Goal: Download file/media

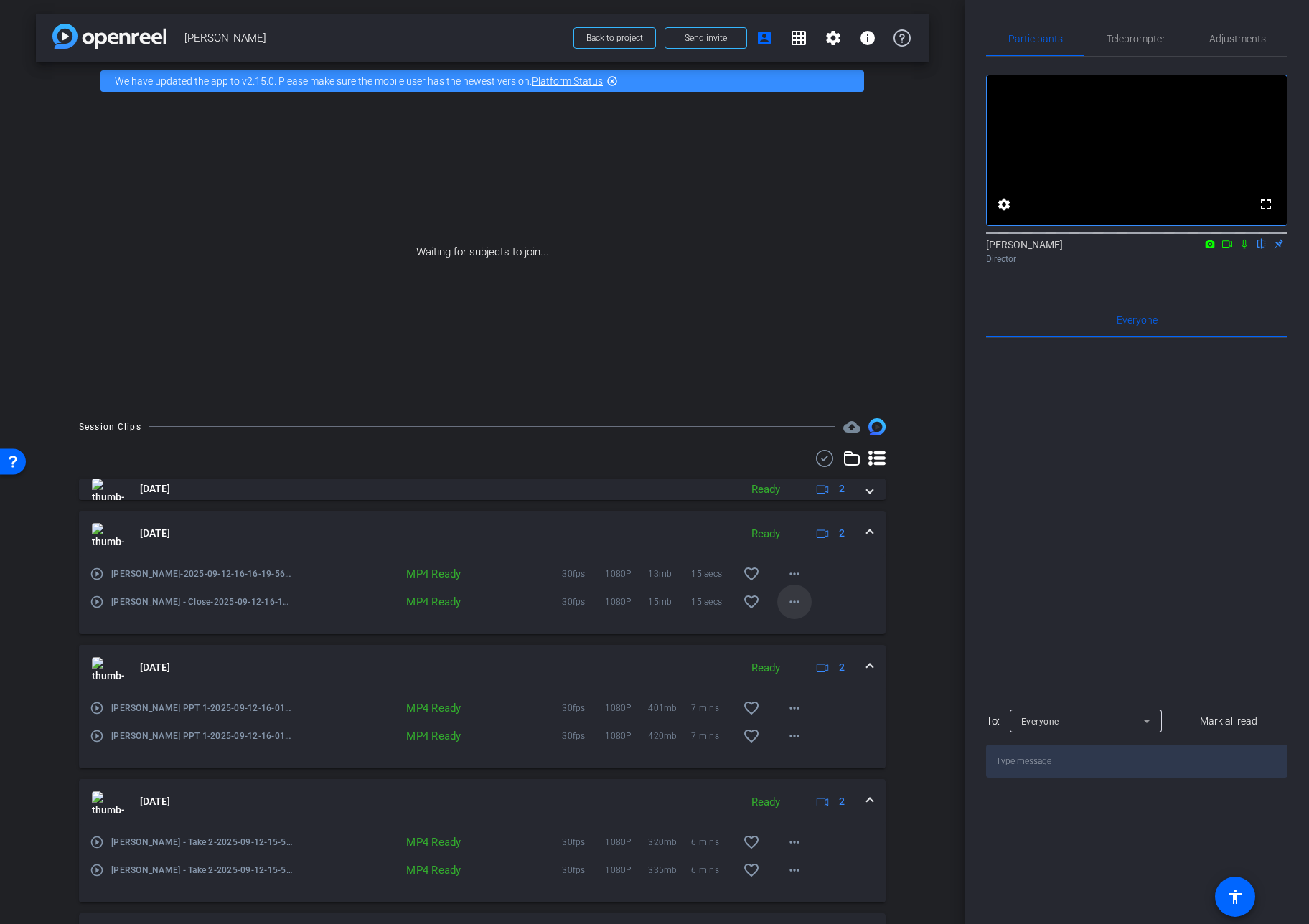
click at [792, 602] on mat-icon "more_horiz" at bounding box center [793, 601] width 17 height 17
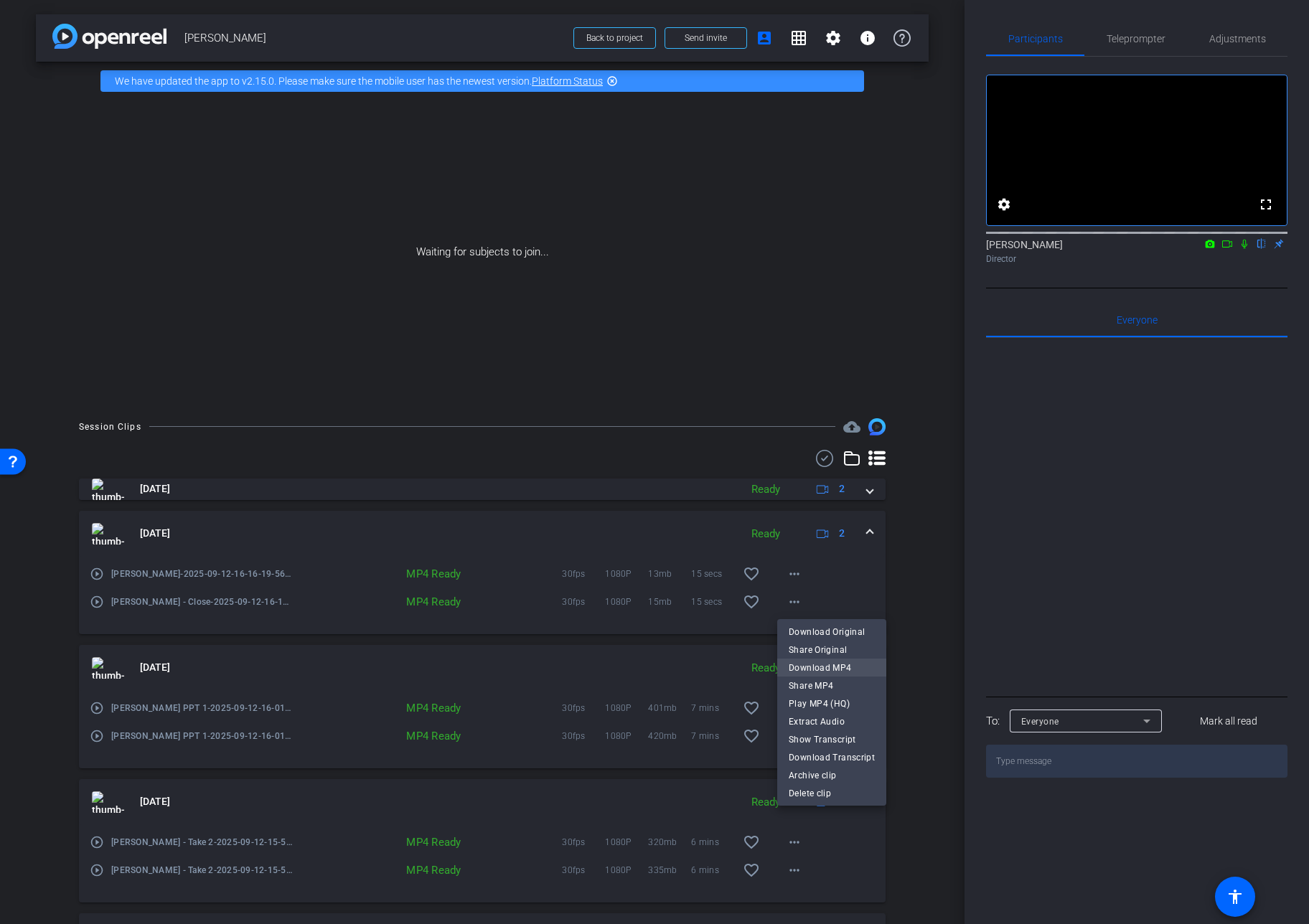
click at [819, 666] on span "Download MP4" at bounding box center [831, 667] width 86 height 17
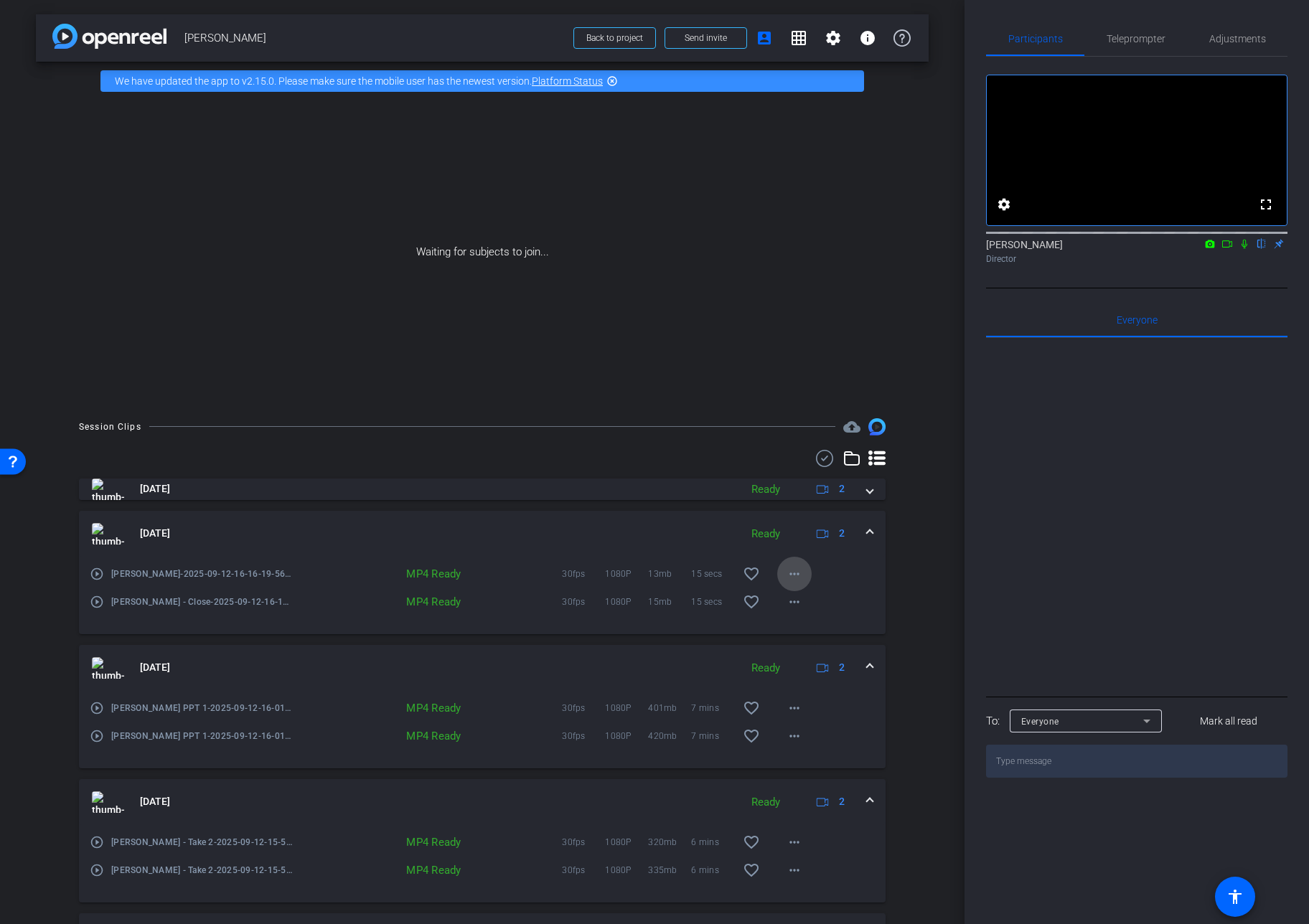
click at [796, 573] on mat-icon "more_horiz" at bounding box center [793, 573] width 17 height 17
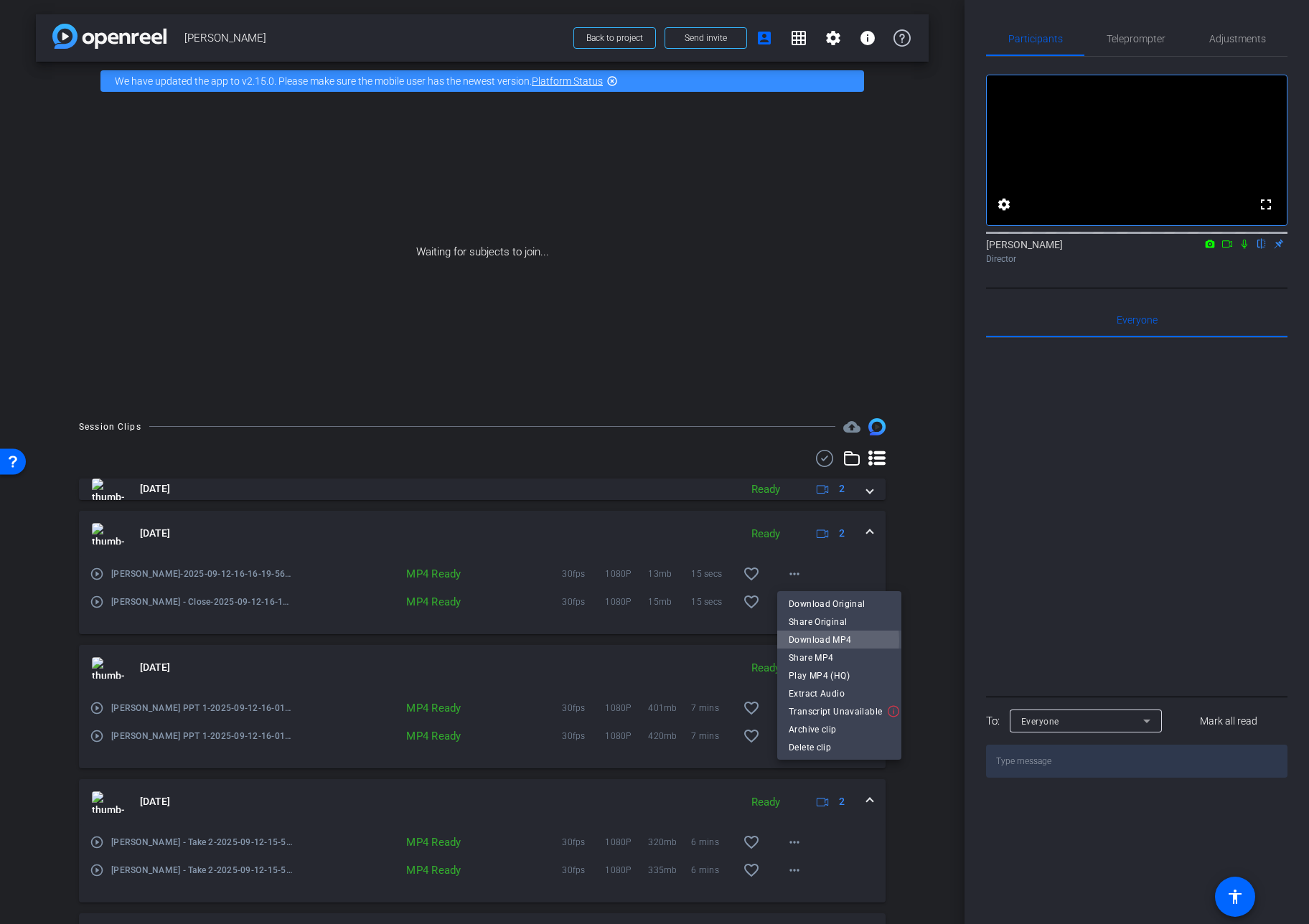
click at [817, 641] on span "Download MP4" at bounding box center [839, 640] width 101 height 17
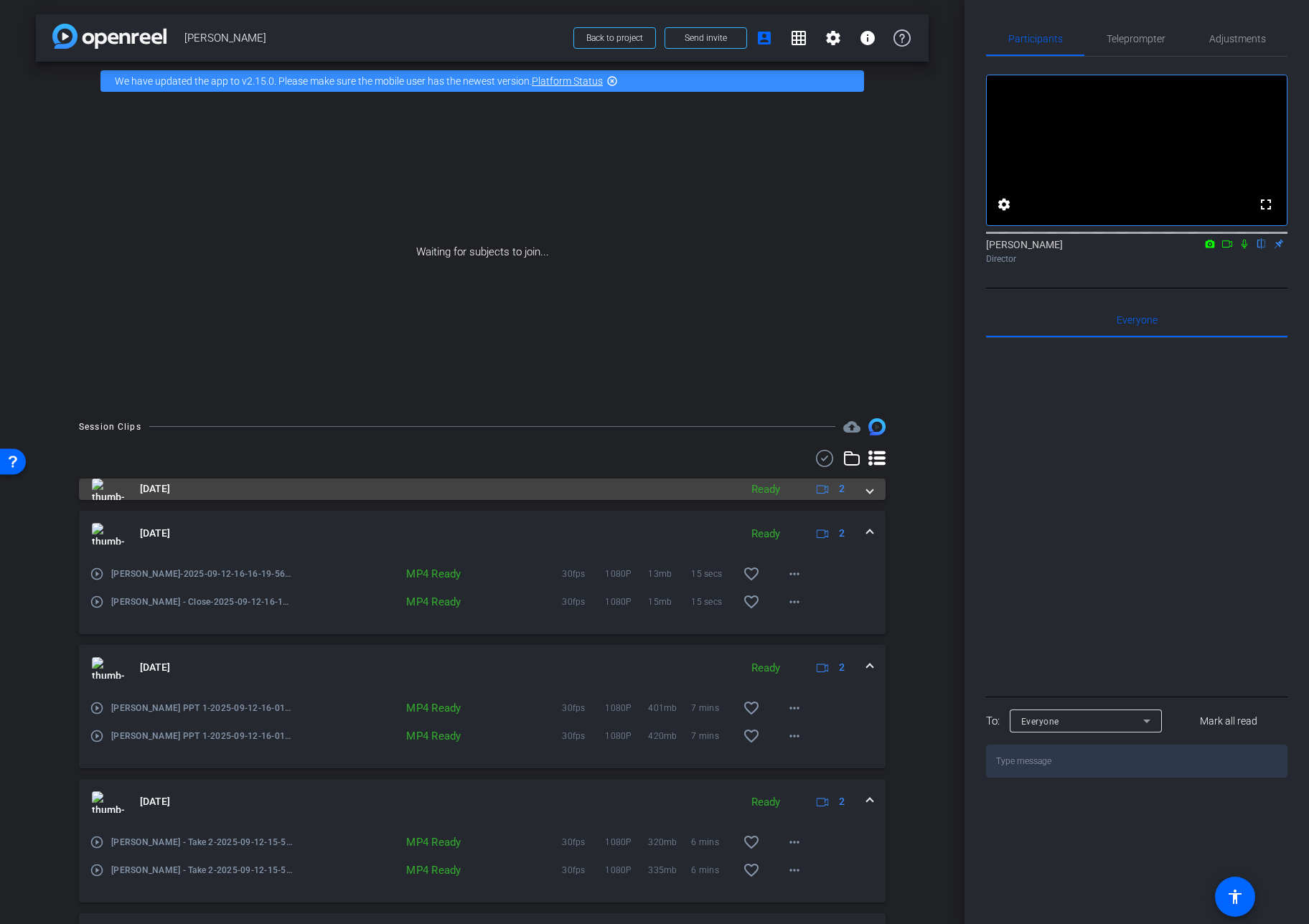
click at [867, 488] on span at bounding box center [869, 488] width 6 height 15
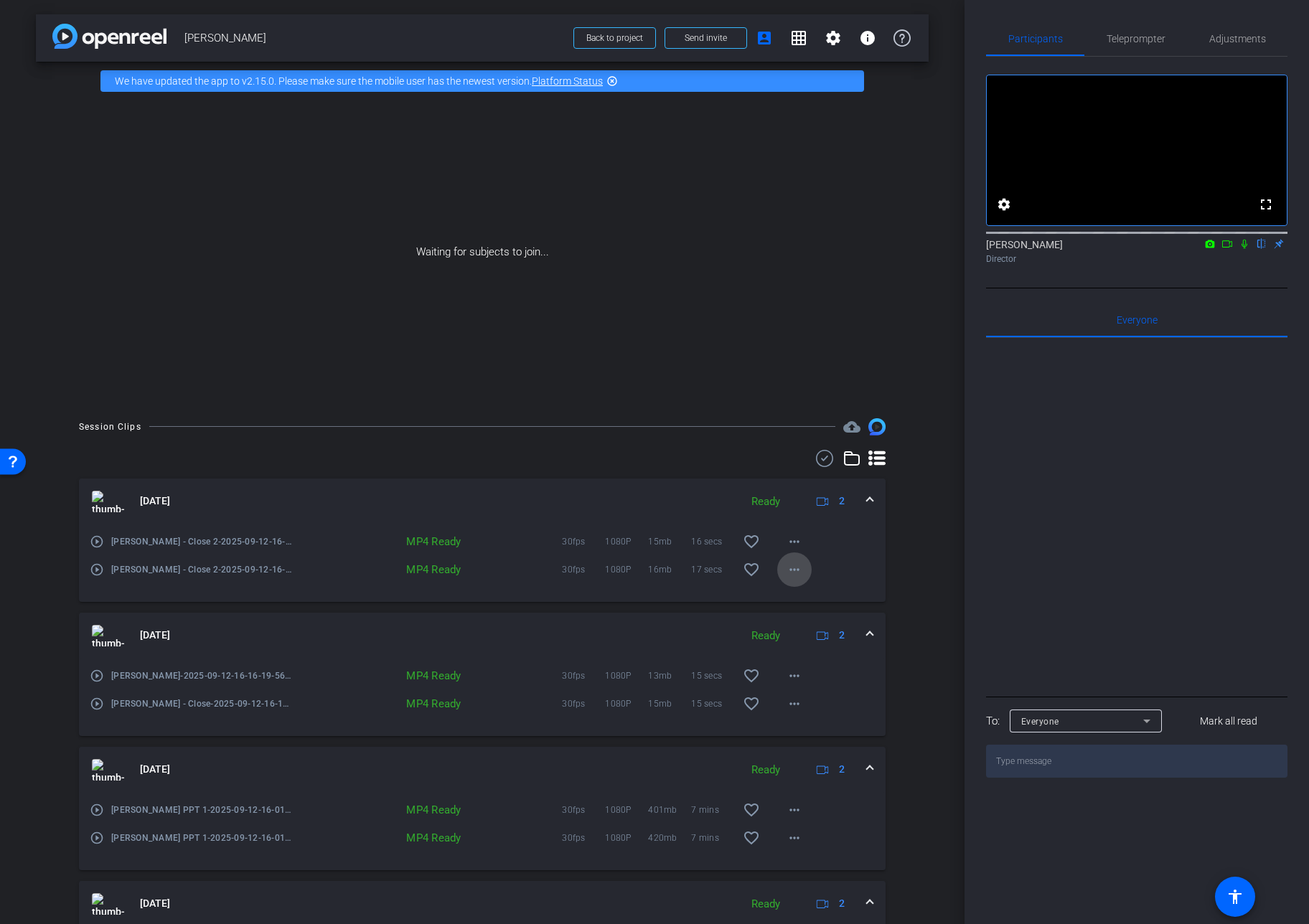
click at [795, 569] on mat-icon "more_horiz" at bounding box center [793, 569] width 17 height 17
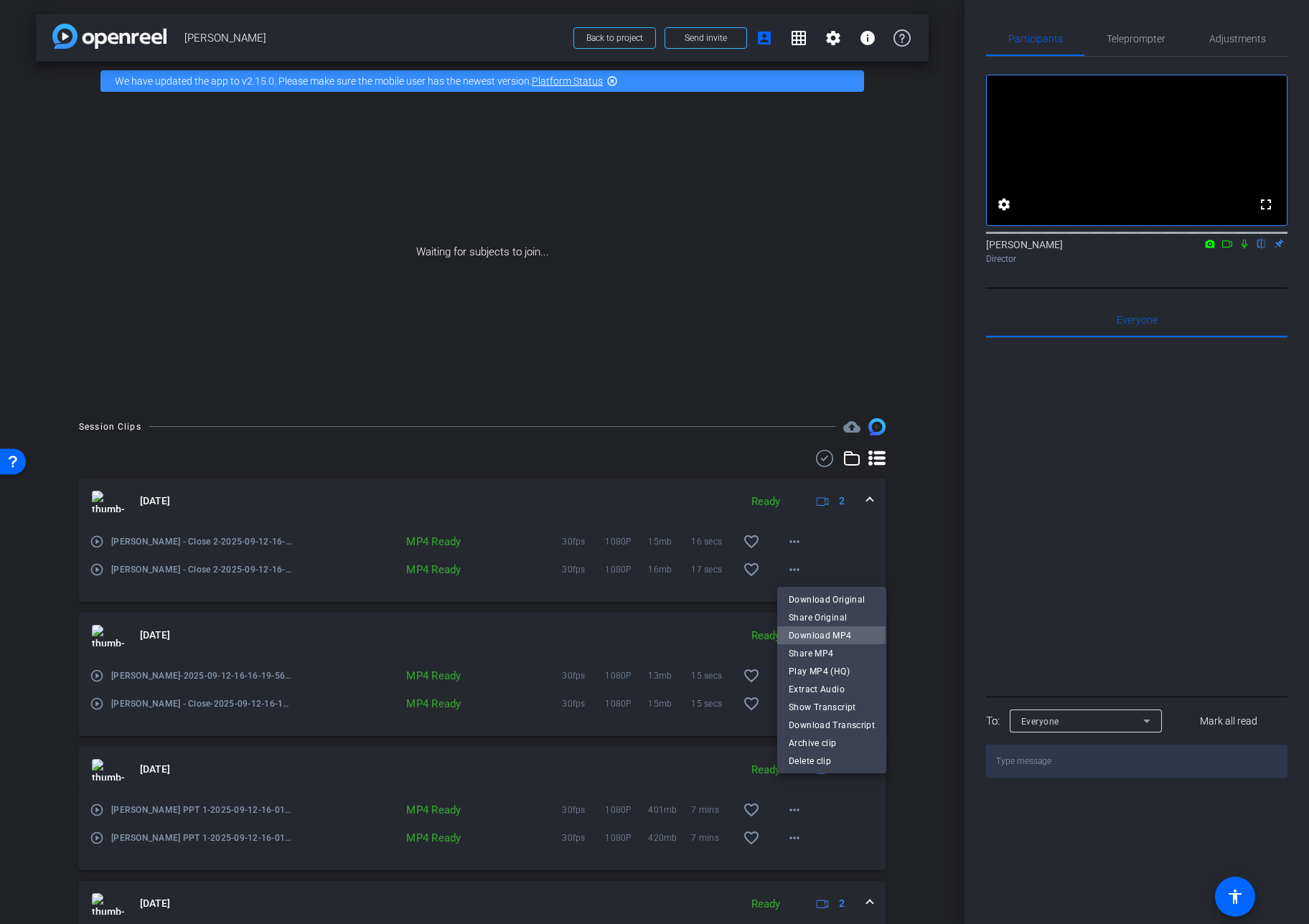
click at [806, 633] on span "Download MP4" at bounding box center [831, 635] width 86 height 17
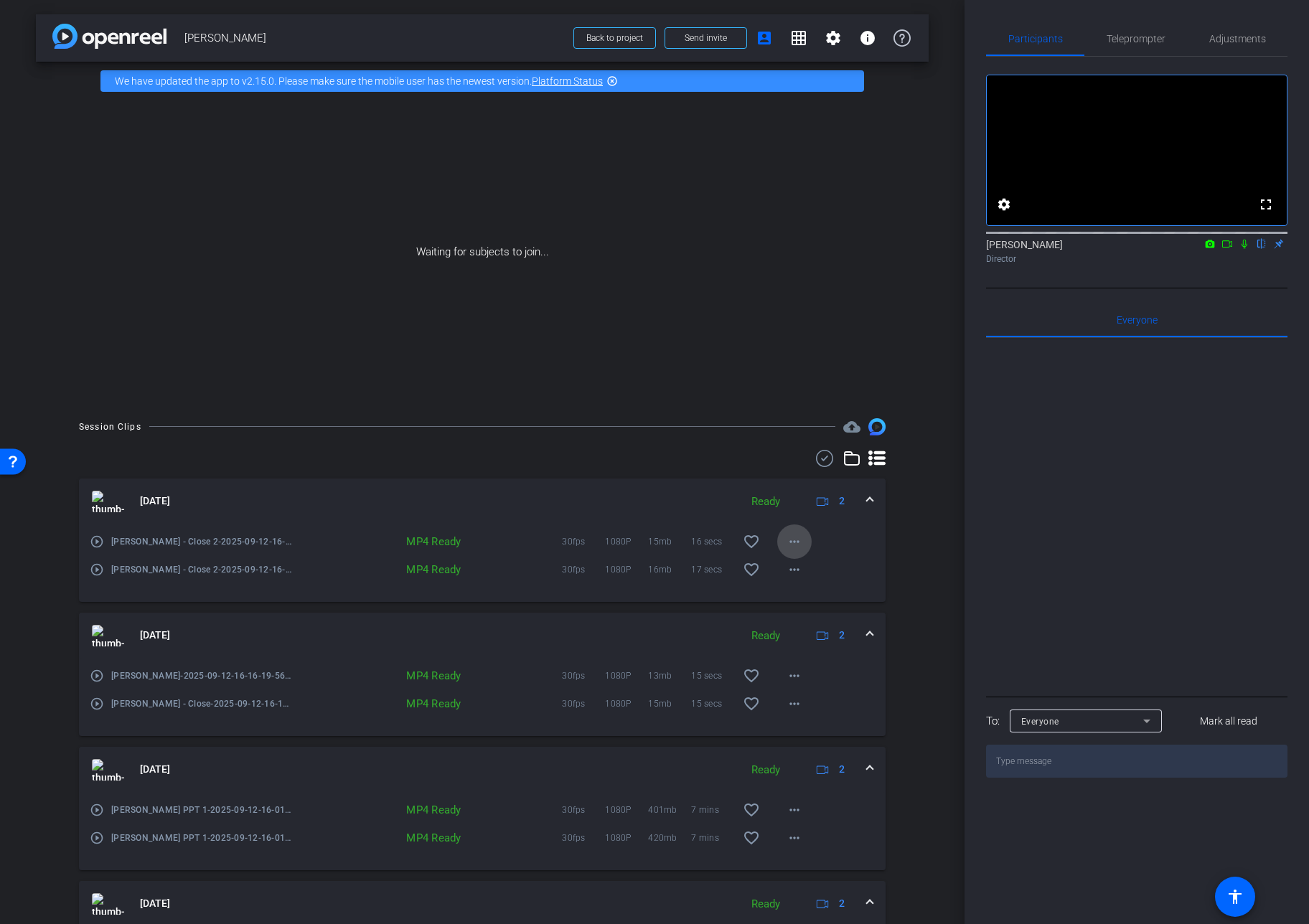
click at [798, 541] on mat-icon "more_horiz" at bounding box center [793, 541] width 17 height 17
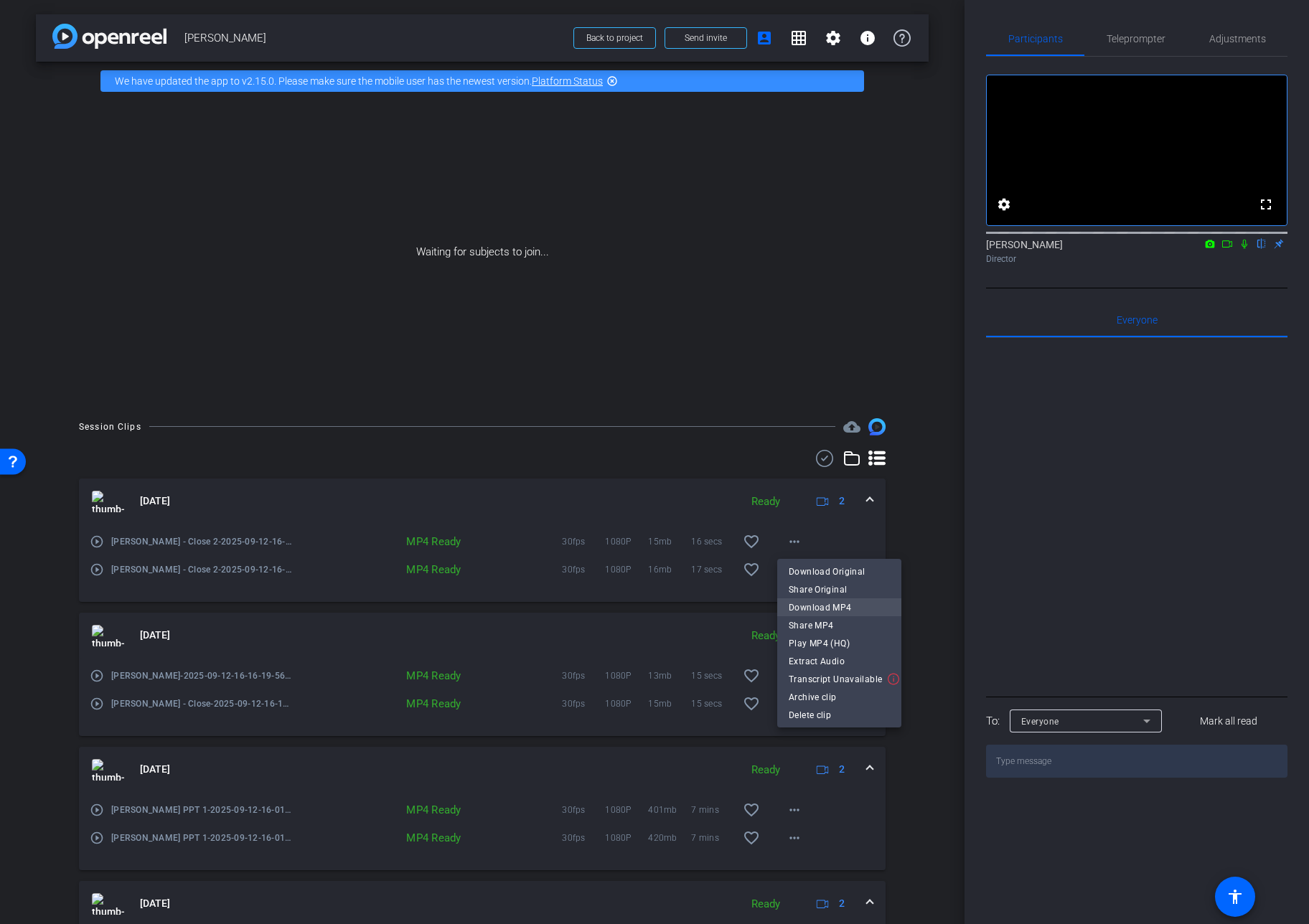
click at [808, 603] on span "Download MP4" at bounding box center [839, 607] width 101 height 17
